Goal: Use online tool/utility: Use online tool/utility

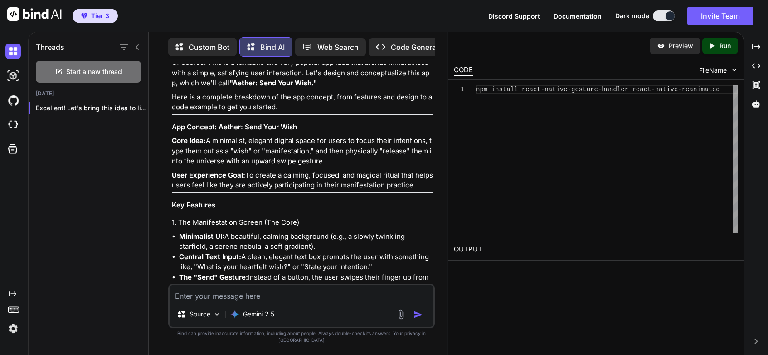
scroll to position [91, 0]
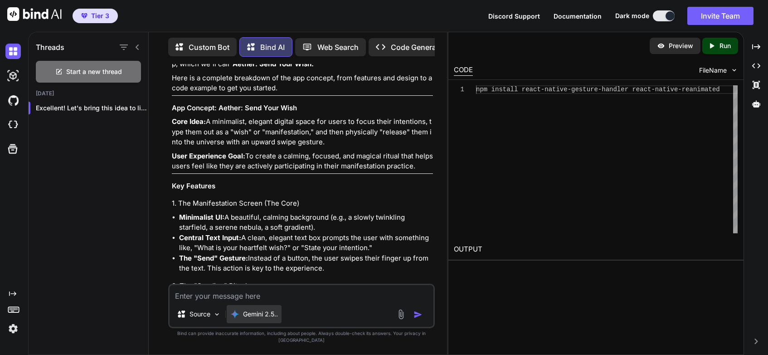
click at [270, 318] on p "Gemini 2.5.." at bounding box center [260, 313] width 35 height 9
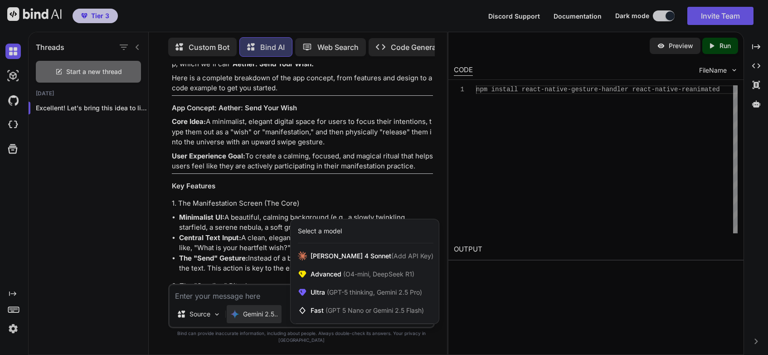
click at [326, 235] on div "Select a model" at bounding box center [320, 230] width 44 height 9
click at [323, 278] on span "Advanced (O4-mini, DeepSeek R1)" at bounding box center [363, 273] width 104 height 9
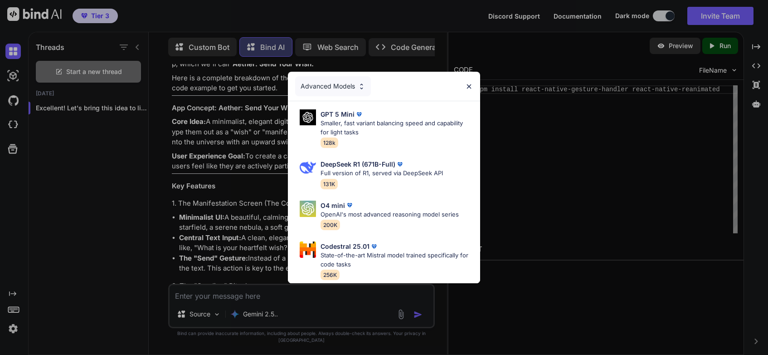
click at [468, 83] on img at bounding box center [469, 87] width 8 height 8
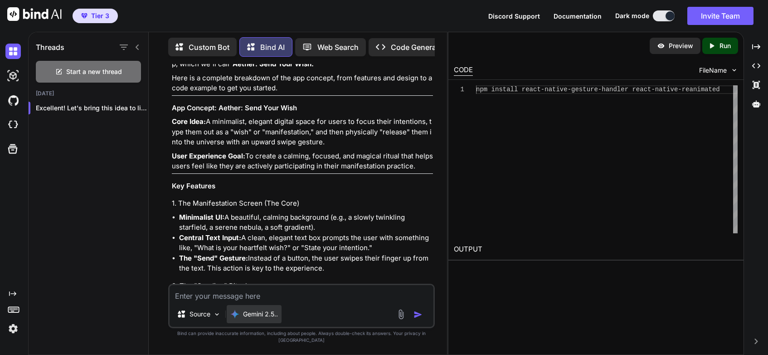
click at [269, 318] on p "Gemini 2.5.." at bounding box center [260, 313] width 35 height 9
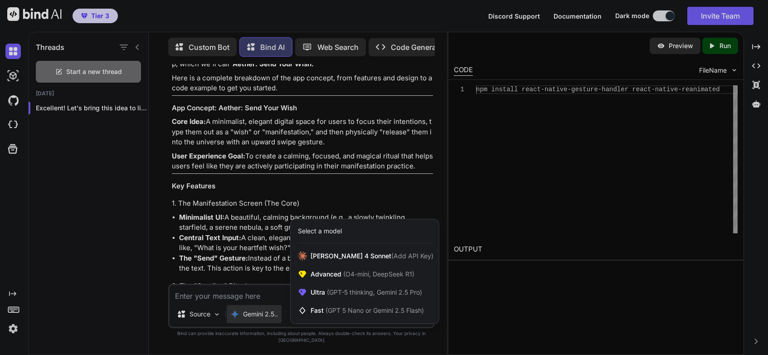
click at [333, 235] on div "Select a model" at bounding box center [320, 230] width 44 height 9
click at [207, 321] on div at bounding box center [384, 177] width 768 height 355
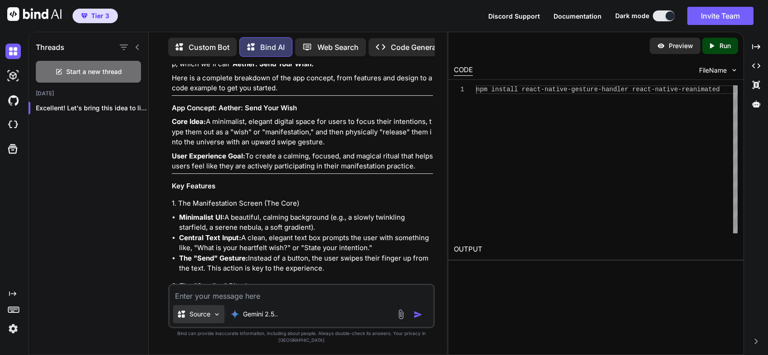
click at [197, 318] on p "Source" at bounding box center [199, 313] width 21 height 9
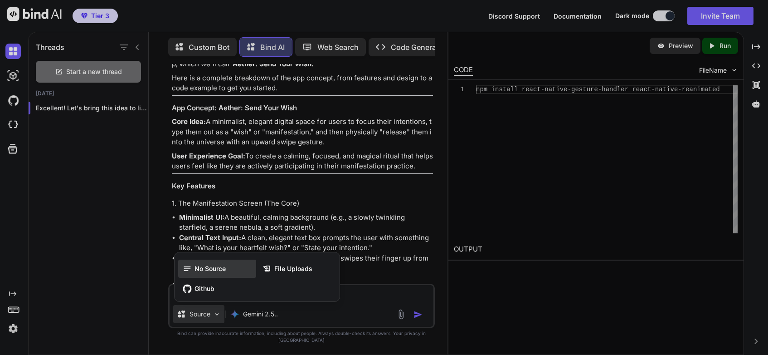
click at [208, 273] on span "No Source" at bounding box center [209, 268] width 31 height 9
type textarea "x"
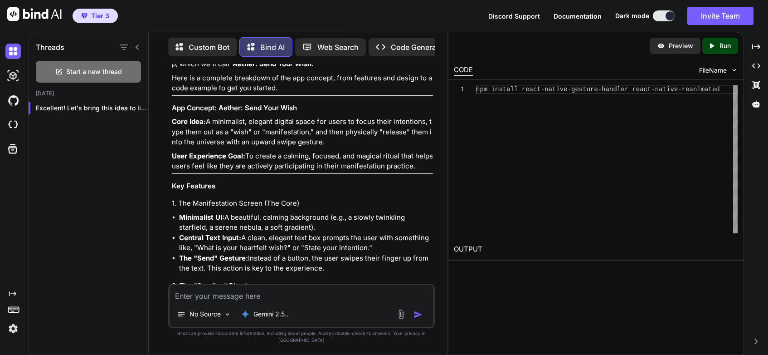
click at [239, 301] on textarea at bounding box center [302, 293] width 264 height 16
type textarea "build it"
click at [417, 319] on img "button" at bounding box center [417, 314] width 9 height 9
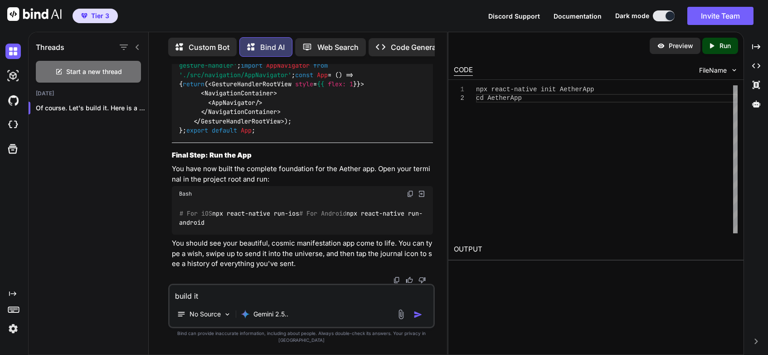
scroll to position [8303, 0]
click at [724, 47] on p "Run" at bounding box center [724, 45] width 11 height 9
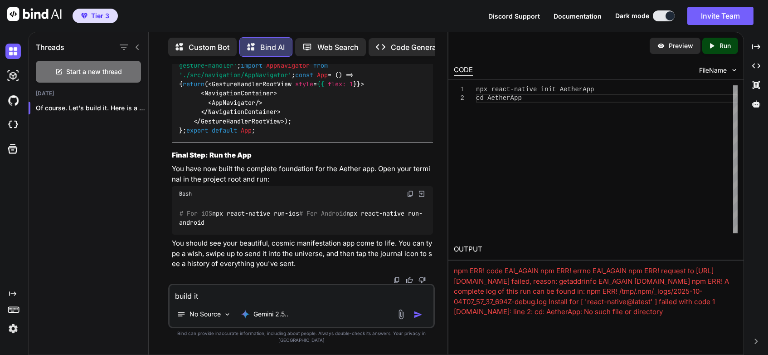
click at [720, 49] on p "Run" at bounding box center [724, 45] width 11 height 9
drag, startPoint x: 725, startPoint y: 311, endPoint x: 442, endPoint y: 263, distance: 286.4
click at [442, 263] on div "Threads Start a new thread [DATE] Of course. Let's build it. Here is a co... Cu…" at bounding box center [398, 193] width 740 height 323
click at [495, 322] on div "Preview Created with Pixso. Run CODE FileName 1 2 npx react-native init AetherA…" at bounding box center [596, 193] width 296 height 323
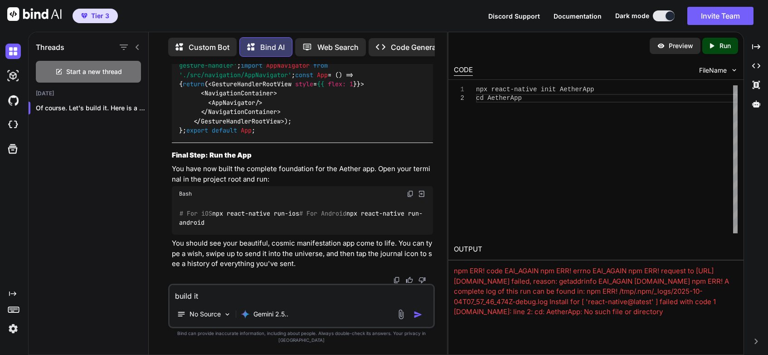
drag, startPoint x: 719, startPoint y: 310, endPoint x: 440, endPoint y: 253, distance: 284.5
click at [440, 253] on div "Threads Start a new thread [DATE] Of course. Let's build it. Here is a co... Cu…" at bounding box center [398, 193] width 740 height 323
drag, startPoint x: 440, startPoint y: 253, endPoint x: 484, endPoint y: 316, distance: 76.8
click at [486, 318] on div "Preview Created with Pixso. Run CODE FileName 1 2 npx react-native init AetherA…" at bounding box center [596, 193] width 296 height 323
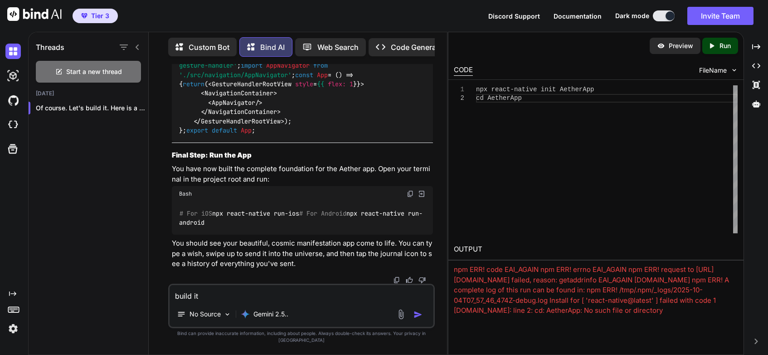
drag, startPoint x: 452, startPoint y: 269, endPoint x: 668, endPoint y: 341, distance: 228.1
click at [668, 341] on div "Preview Created with Pixso. Run CODE FileName 1 2 npx react-native init AetherA…" at bounding box center [596, 193] width 296 height 323
copy div "npm ERR! code EAI_AGAIN npm ERR! errno EAI_AGAIN npm ERR! request to [URL][DOMA…"
click at [288, 298] on textarea "build it" at bounding box center [302, 293] width 264 height 16
paste textarea "npm ERR! code EAI_AGAIN npm ERR! errno EAI_AGAIN npm ERR! request to [URL][DOMA…"
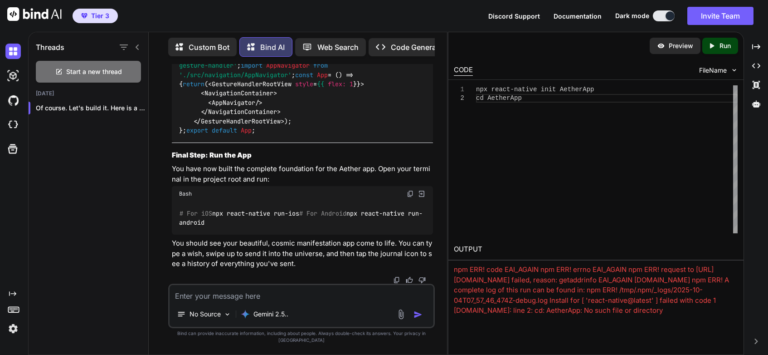
type textarea "npm ERR! code EAI_AGAIN npm ERR! errno EAI_AGAIN npm ERR! request to [URL][DOMA…"
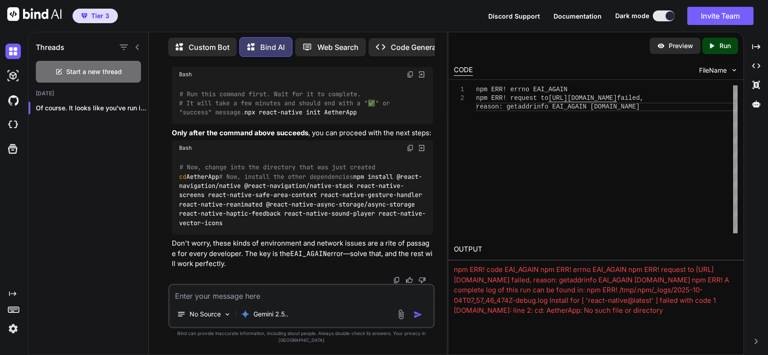
scroll to position [10399, 0]
click at [717, 47] on icon "Created with Pixso." at bounding box center [714, 46] width 12 height 8
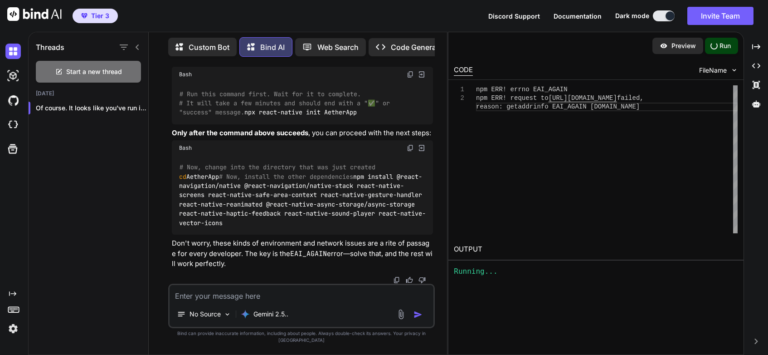
scroll to position [0, 0]
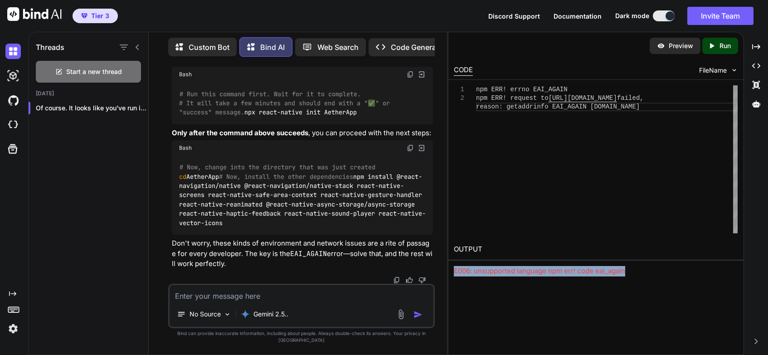
drag, startPoint x: 633, startPoint y: 271, endPoint x: 454, endPoint y: 276, distance: 179.2
click at [454, 276] on div "Preview Created with Pixso. Run CODE FileName 1 2 npm ERR! errno EAI_AGAIN npm …" at bounding box center [596, 193] width 296 height 323
copy div "E006: unsupported language npm err! code eai_again"
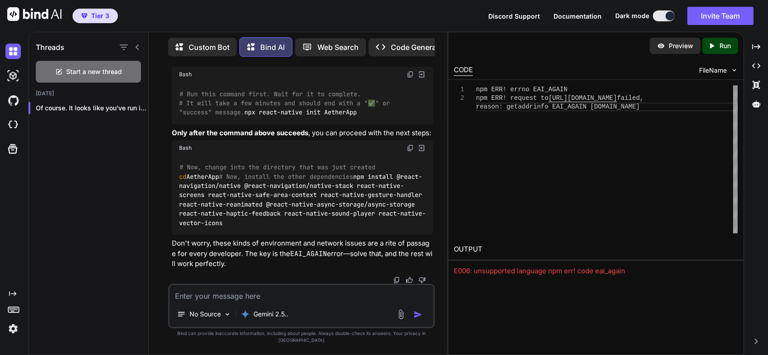
click at [272, 301] on textarea at bounding box center [302, 293] width 264 height 16
paste textarea "E006: unsupported language npm err! code eai_again"
type textarea "E006: unsupported language npm err! code eai_again"
click at [414, 319] on img "button" at bounding box center [417, 314] width 9 height 9
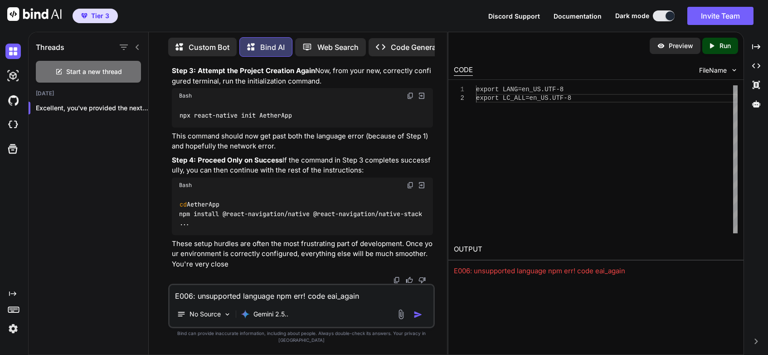
scroll to position [11791, 0]
click at [717, 50] on div "Created with Pixso. Run" at bounding box center [720, 46] width 36 height 16
click at [716, 49] on icon "Created with Pixso." at bounding box center [714, 46] width 12 height 8
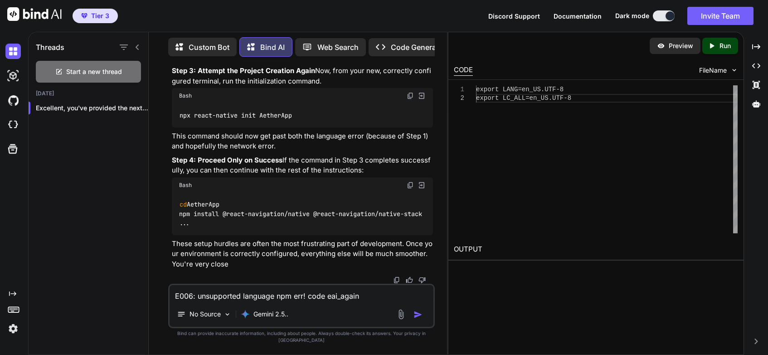
click at [273, 301] on textarea "E006: unsupported language npm err! code eai_again" at bounding box center [302, 293] width 264 height 16
type textarea "m"
type textarea "make this work as web app for now"
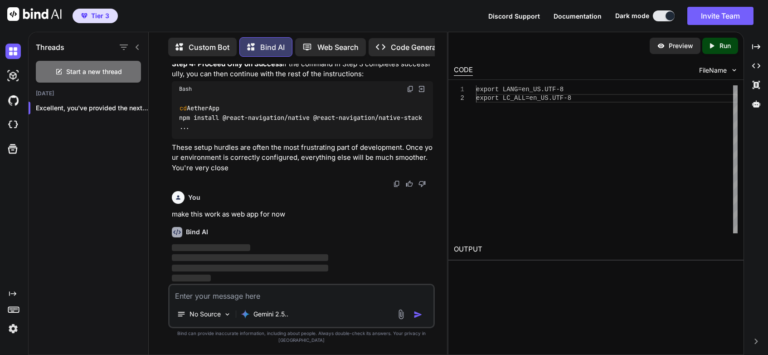
scroll to position [11887, 0]
